Goal: Information Seeking & Learning: Compare options

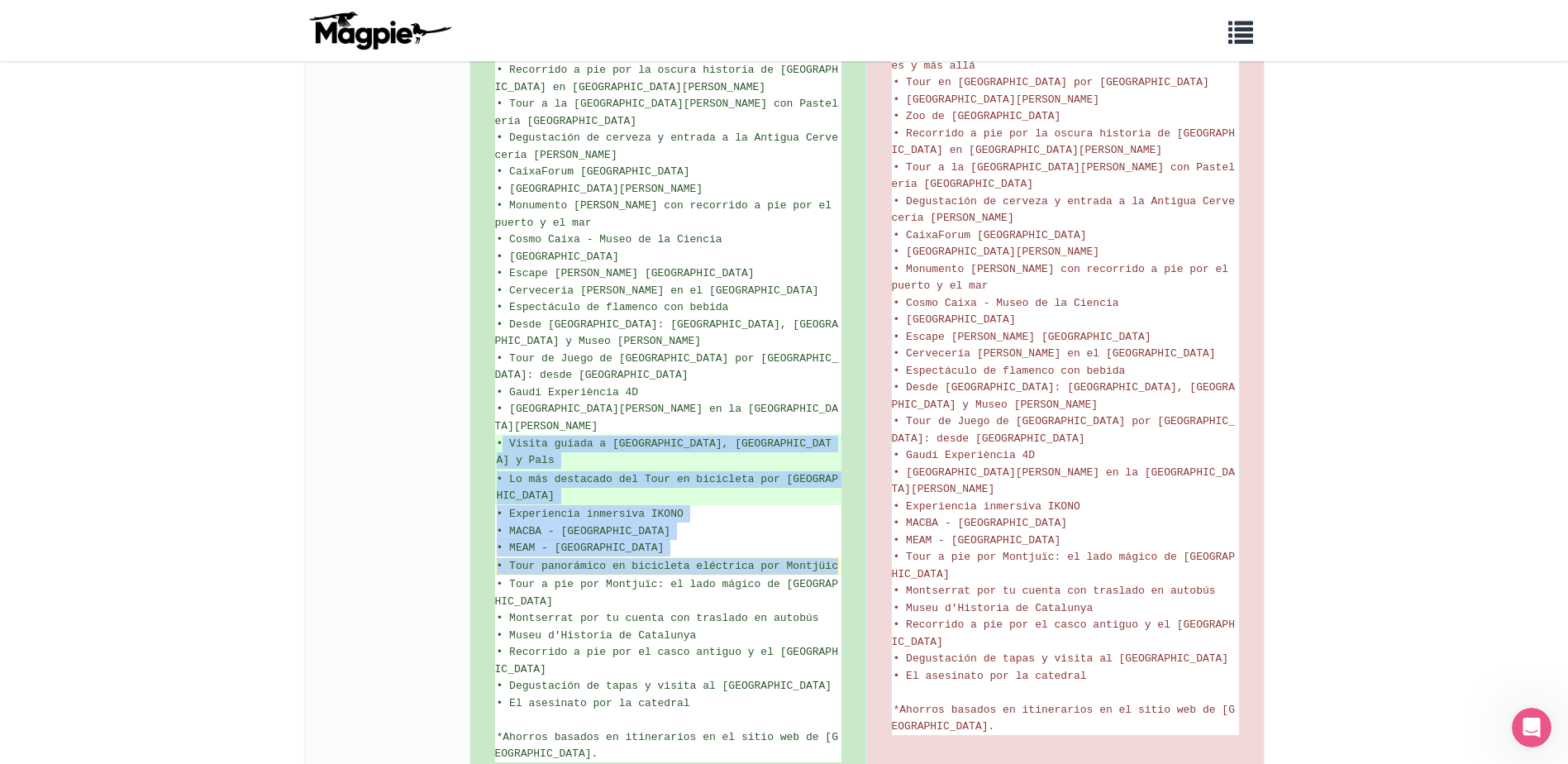
drag, startPoint x: 505, startPoint y: 359, endPoint x: 838, endPoint y: 466, distance: 349.8
copy ul "Visita guiada a [GEOGRAPHIC_DATA], [GEOGRAPHIC_DATA] y Pals • Lo más destacado …"
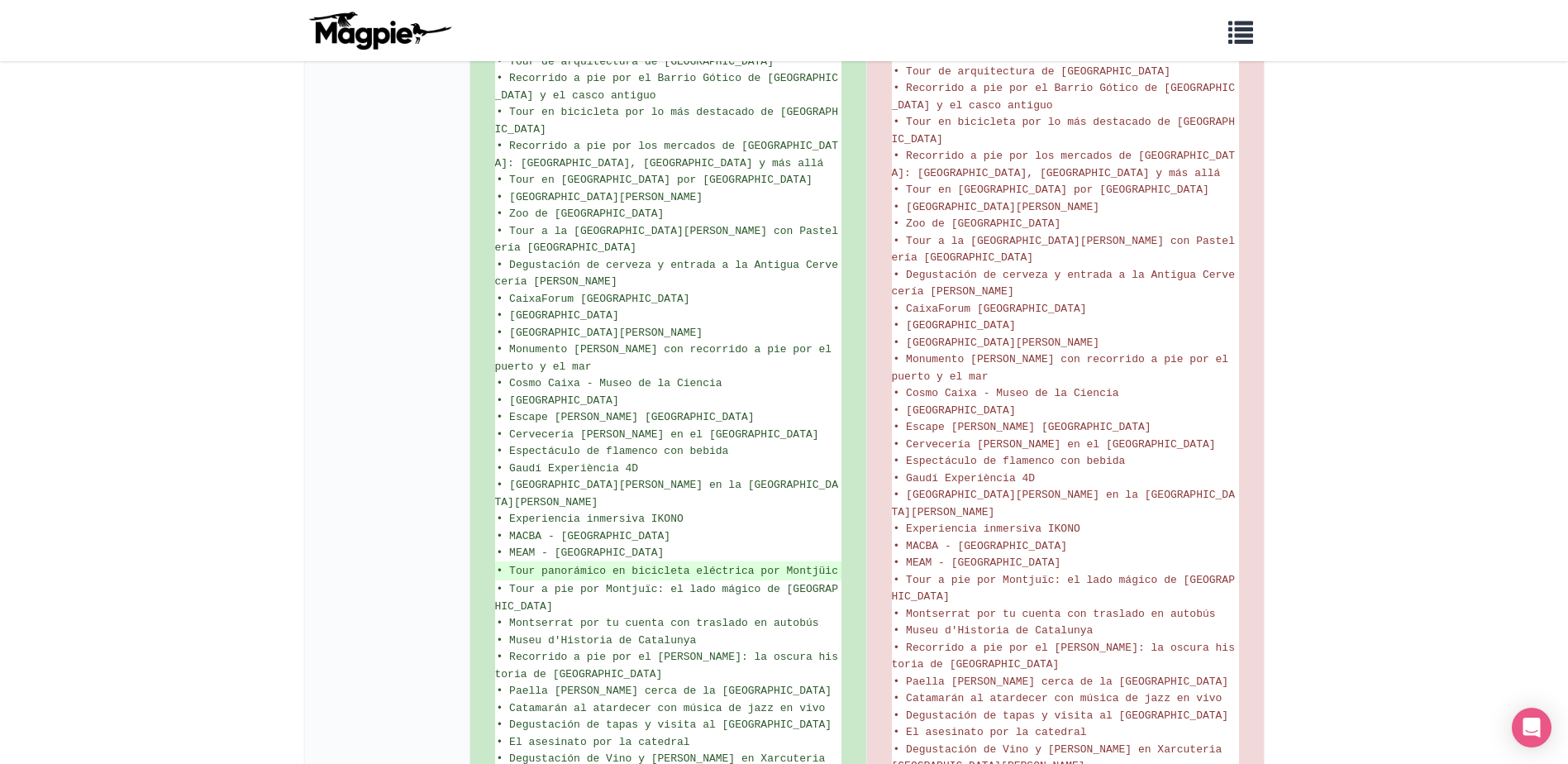
scroll to position [1348, 0]
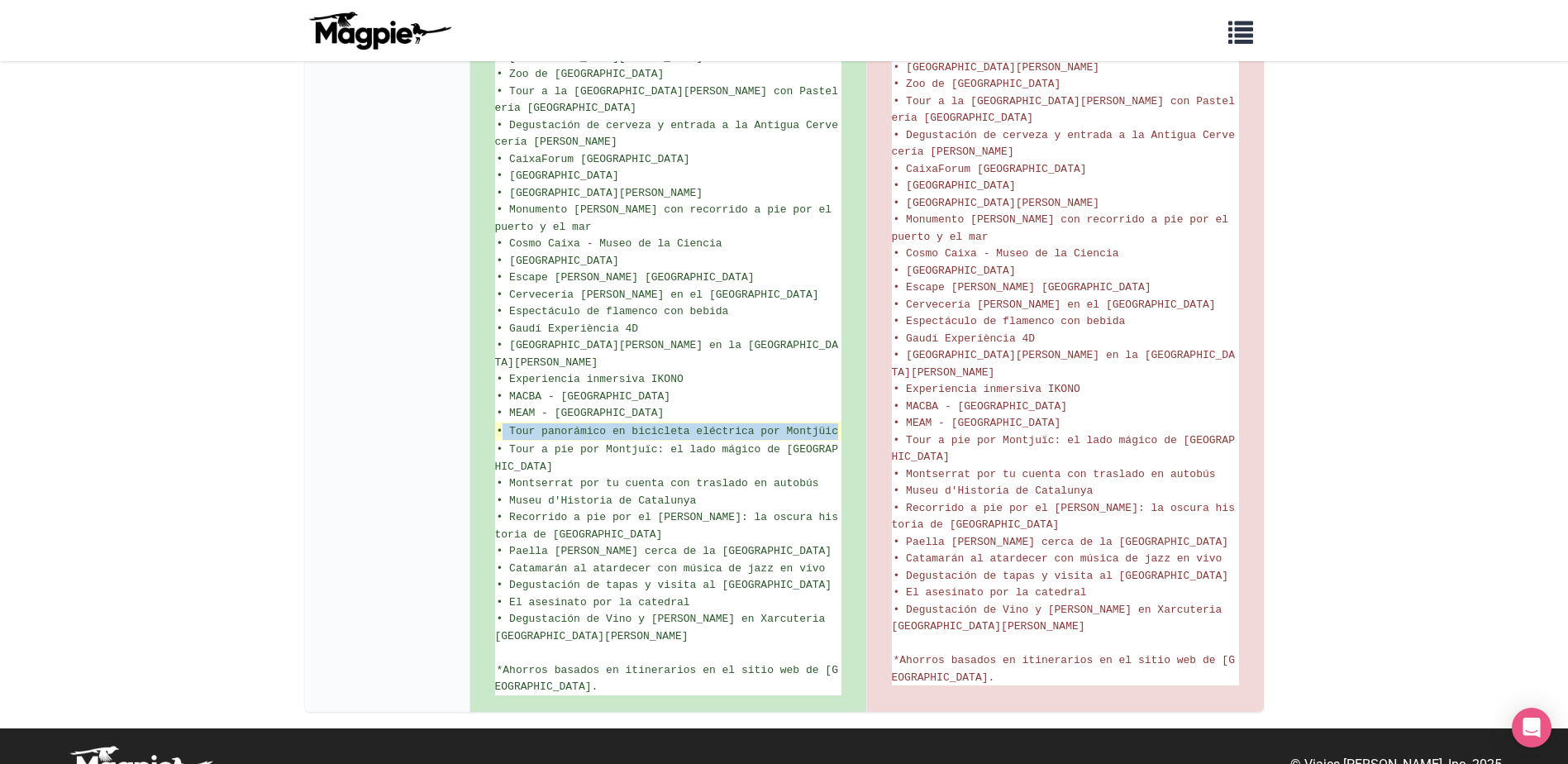
drag, startPoint x: 503, startPoint y: 394, endPoint x: 837, endPoint y: 394, distance: 334.0
click at [837, 423] on ins "• Tour panorámico en bicicleta eléctrica por Montjüic" at bounding box center [668, 431] width 343 height 17
drag, startPoint x: 506, startPoint y: 397, endPoint x: 839, endPoint y: 389, distance: 333.1
click at [839, 423] on ins "• Tour panorámico en bicicleta eléctrica por Montjüic" at bounding box center [668, 431] width 343 height 17
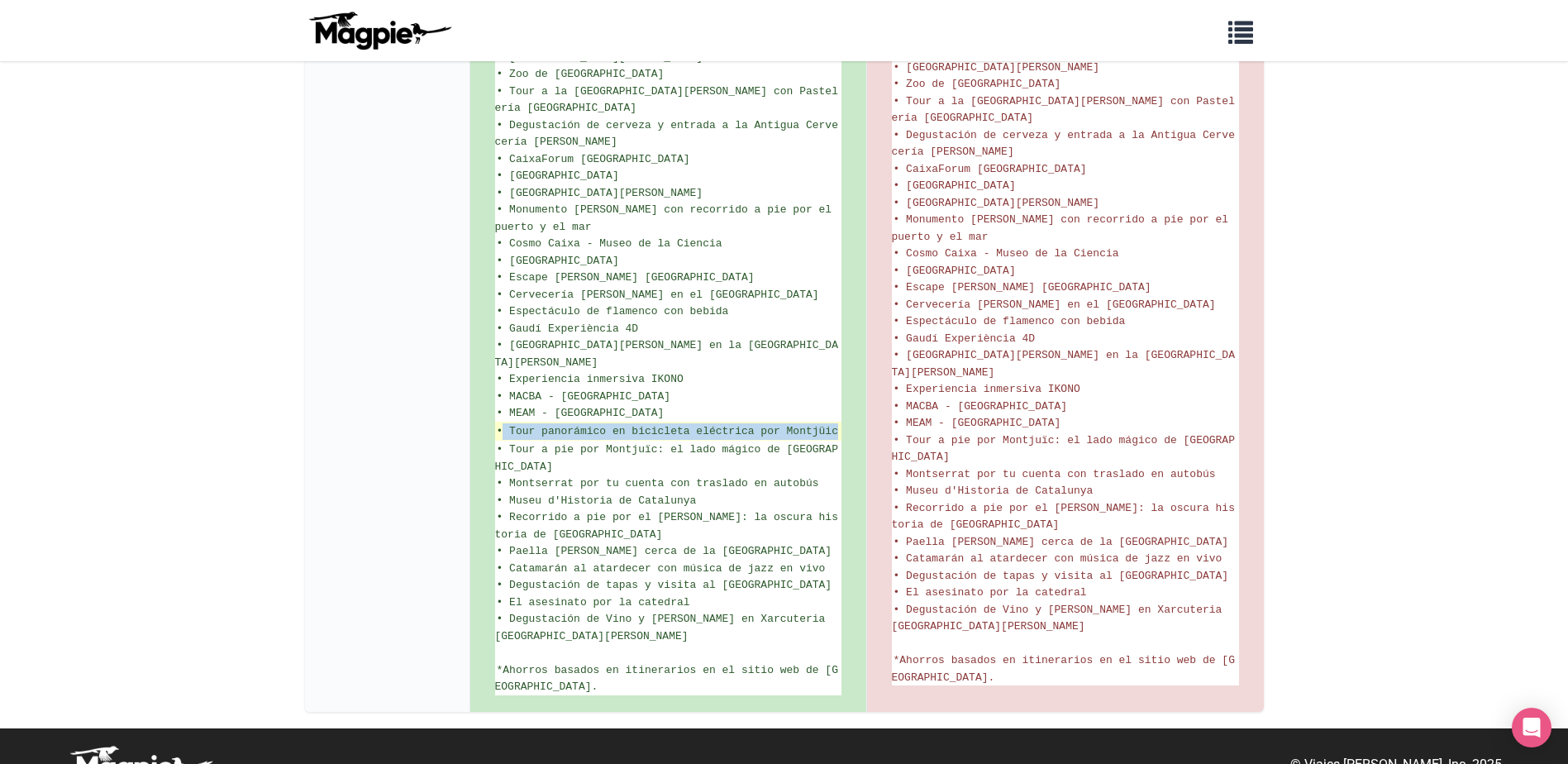
copy ins "Tour panorámico en bicicleta eléctrica por Montjüic"
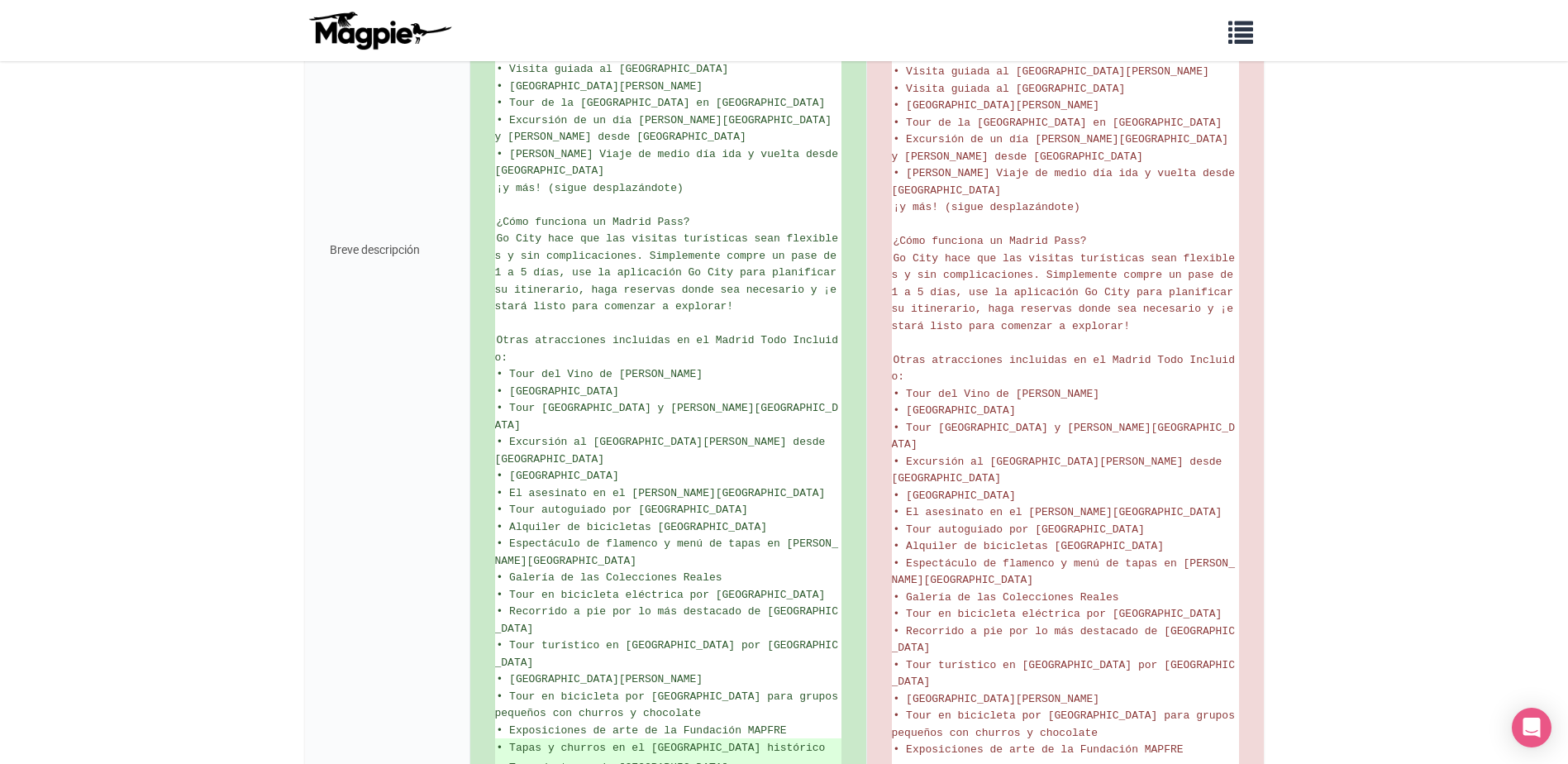
scroll to position [809, 0]
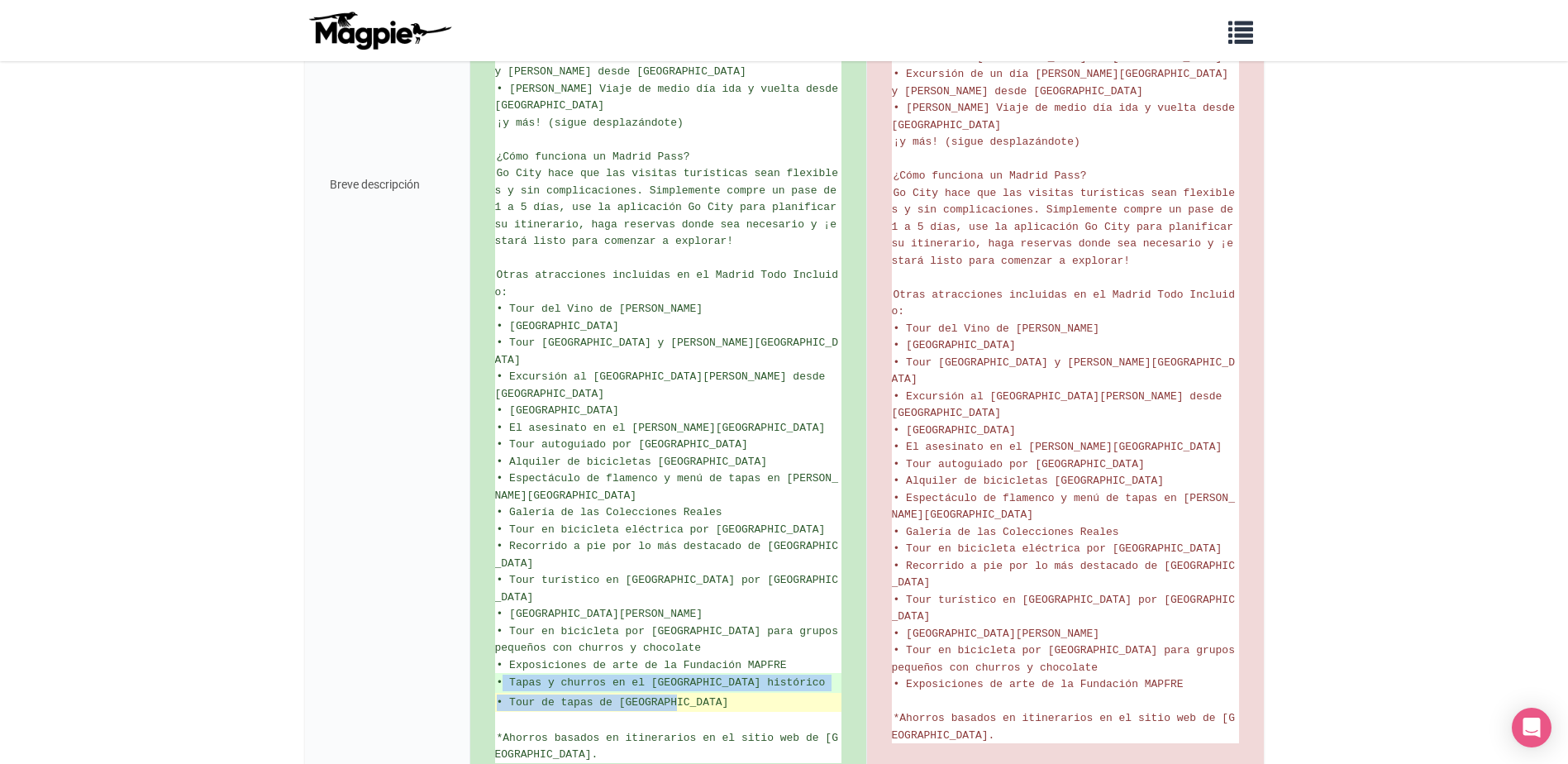
drag, startPoint x: 505, startPoint y: 581, endPoint x: 681, endPoint y: 602, distance: 177.2
click at [681, 602] on ul "Explora Madrid con un Go City All-Inclusive Pass durante 1, 2, 3, 4 o 5 días, y…" at bounding box center [668, 184] width 347 height 1158
copy ul "Tapas y churros en el Madrid histórico • Tour de tapas de La Latina"
